Goal: Navigation & Orientation: Find specific page/section

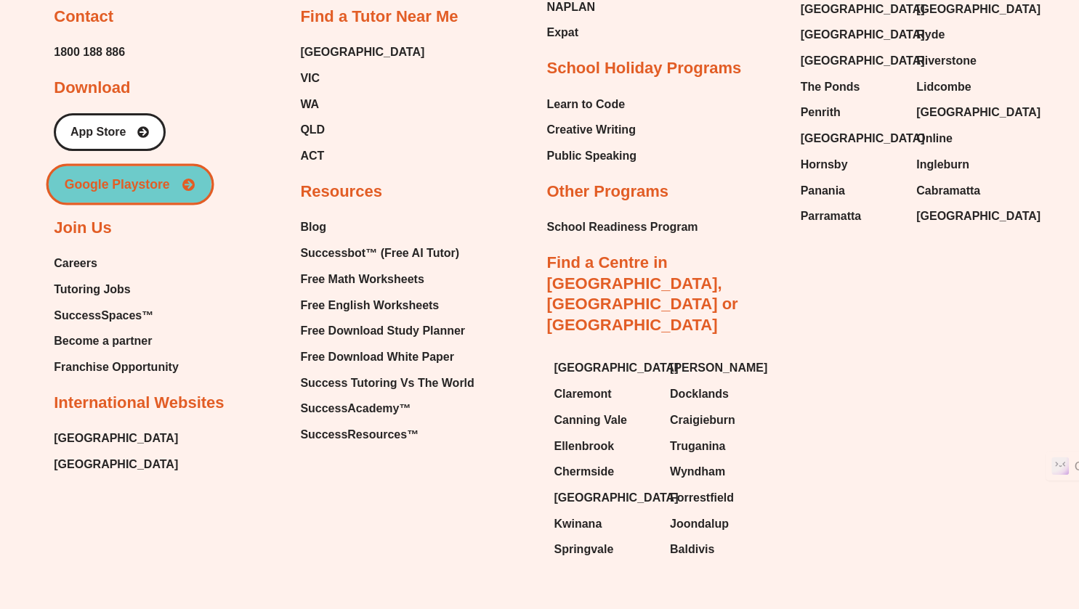
scroll to position [6212, 0]
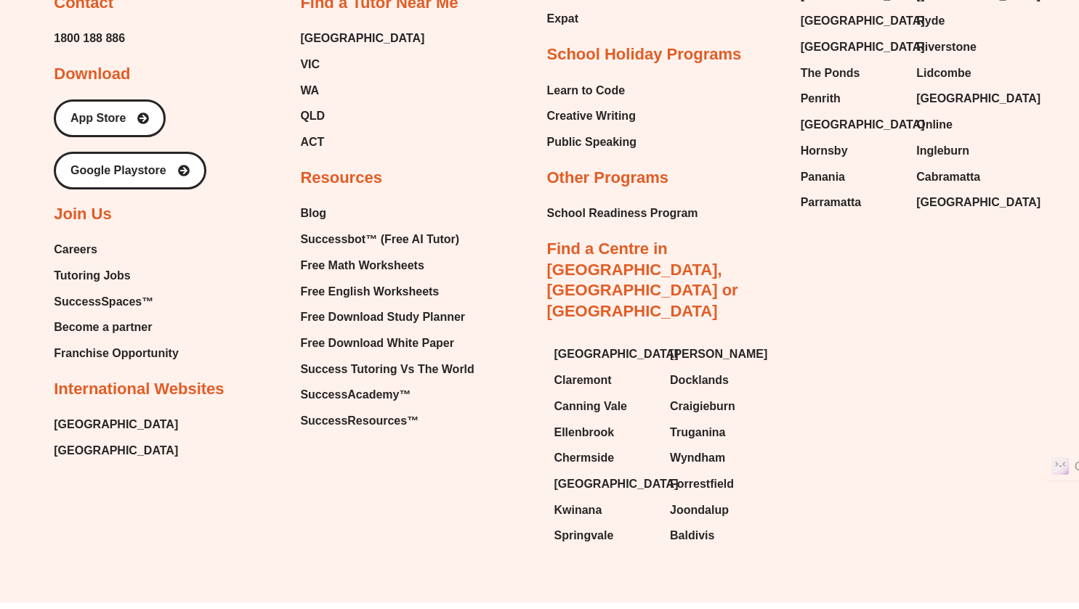
click at [119, 317] on span "Become a partner" at bounding box center [103, 328] width 98 height 22
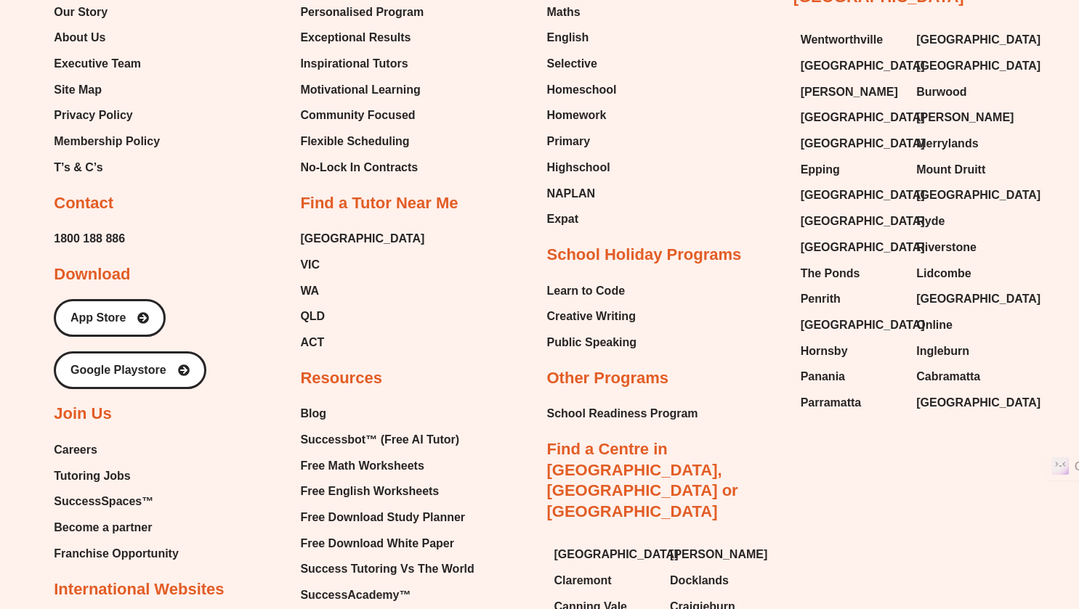
scroll to position [2758, 0]
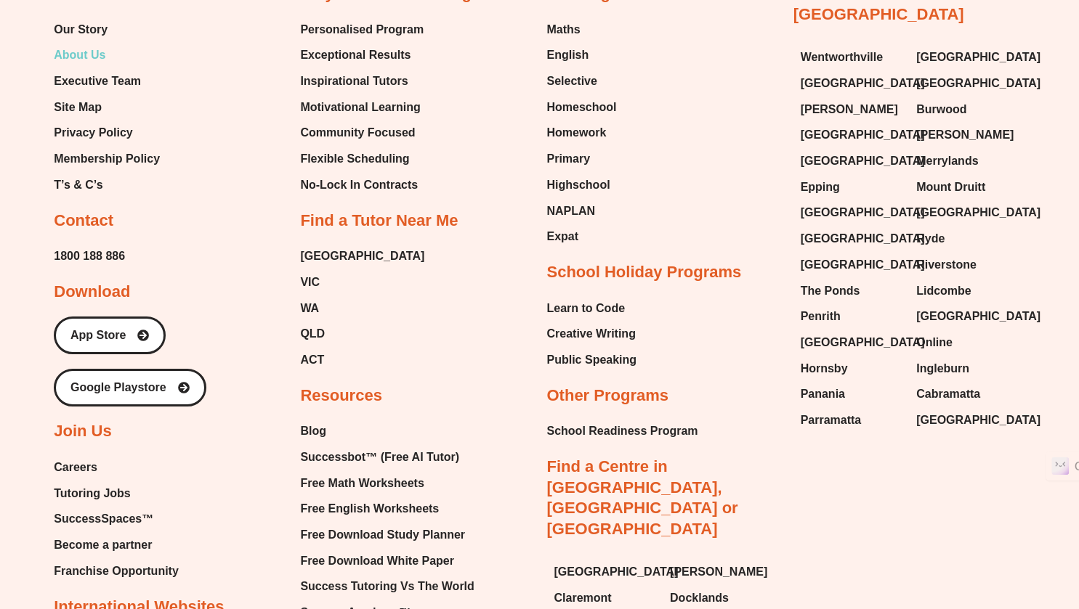
click at [99, 66] on span "About Us" at bounding box center [80, 55] width 52 height 22
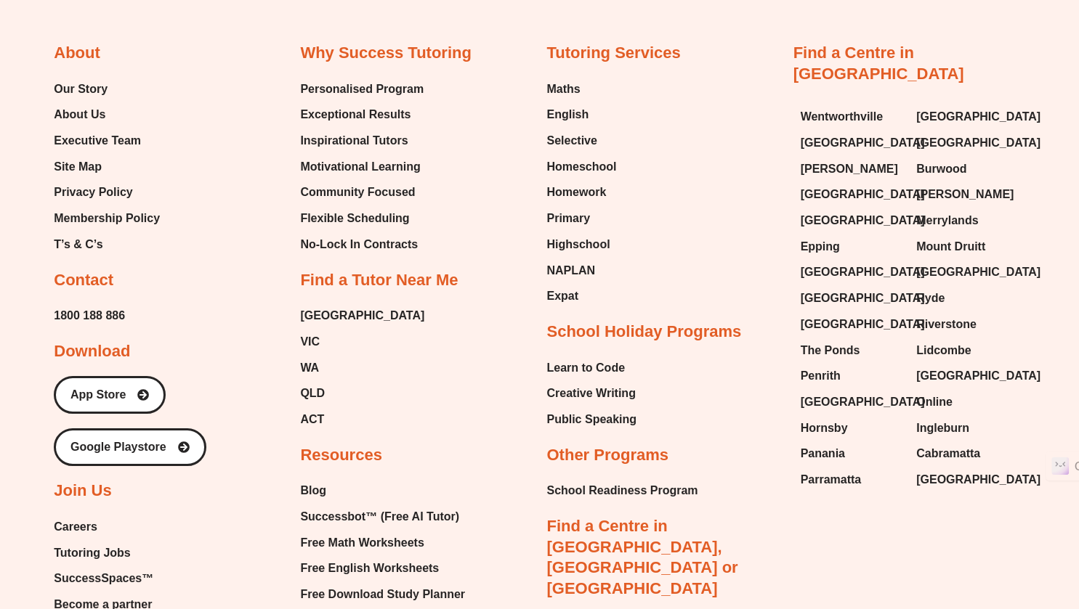
scroll to position [3193, 0]
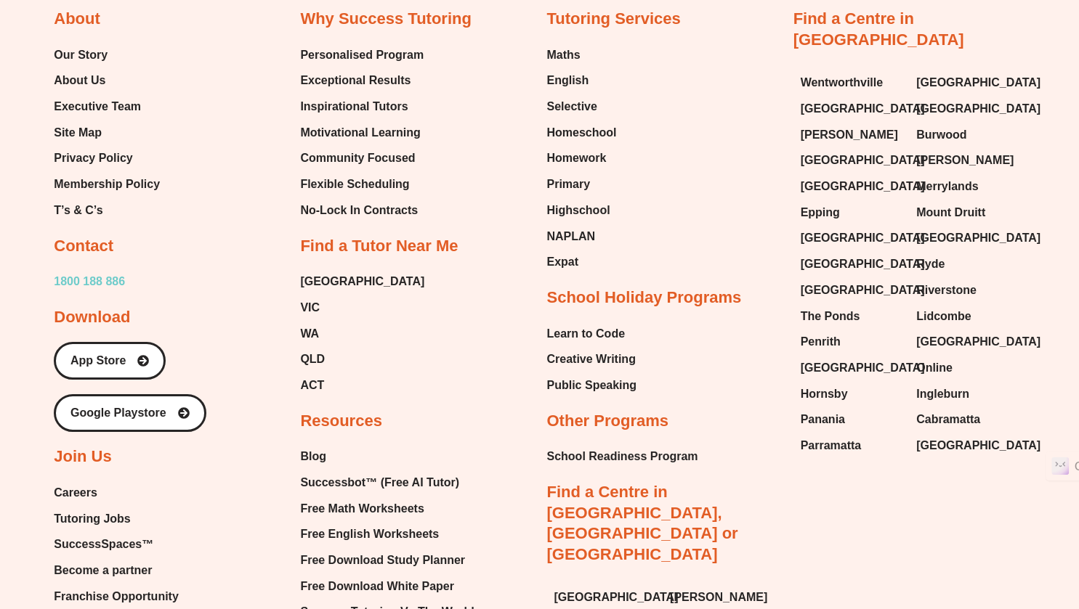
click at [68, 273] on span "1800 188 886" at bounding box center [89, 282] width 71 height 22
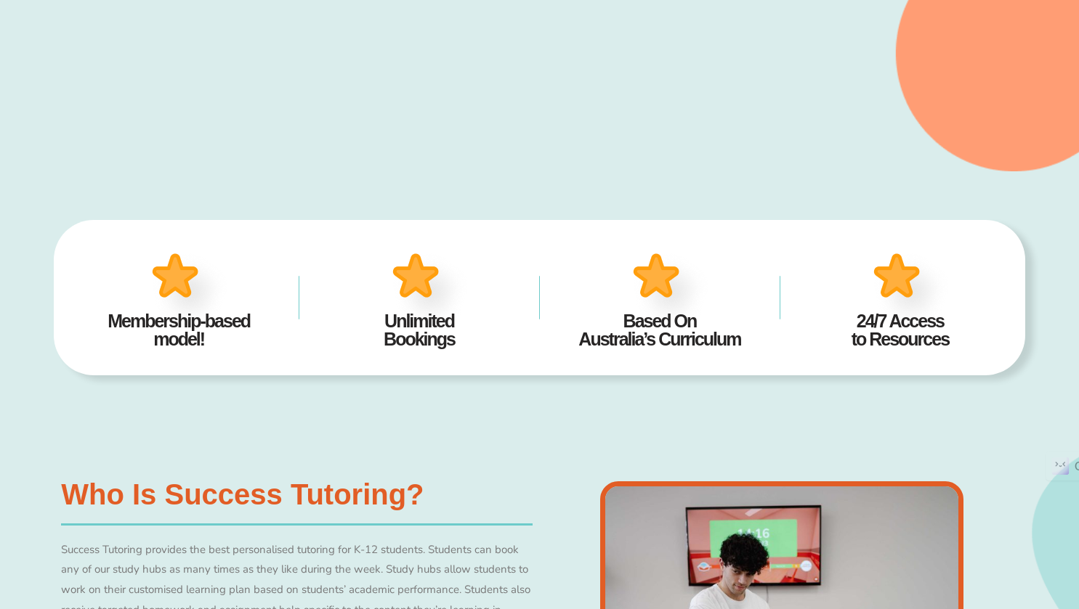
scroll to position [0, 0]
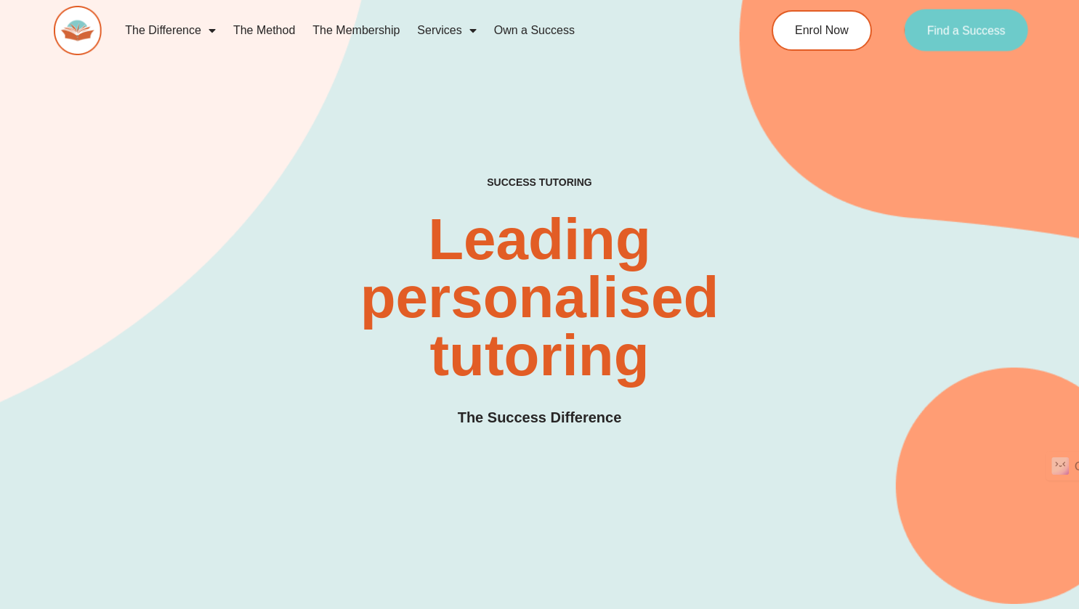
click at [972, 32] on span "Find a Success" at bounding box center [966, 31] width 78 height 12
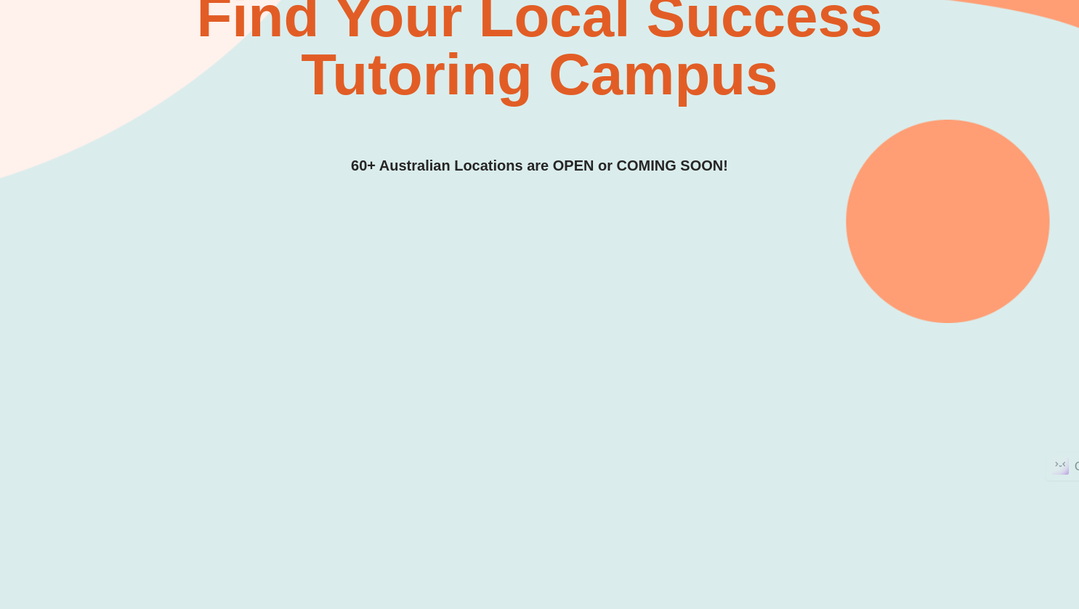
scroll to position [436, 0]
